Goal: Find specific page/section: Find specific page/section

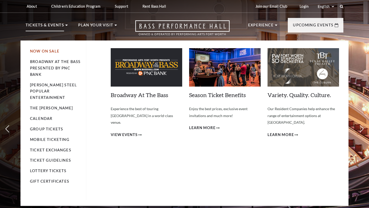
click at [51, 50] on link "Now On Sale" at bounding box center [44, 51] width 29 height 4
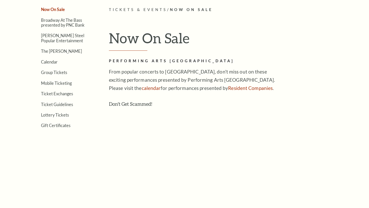
scroll to position [133, 0]
click at [142, 87] on link "calendar" at bounding box center [151, 88] width 19 height 6
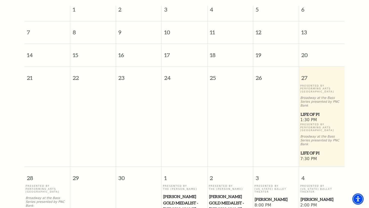
scroll to position [154, 0]
